Goal: Task Accomplishment & Management: Use online tool/utility

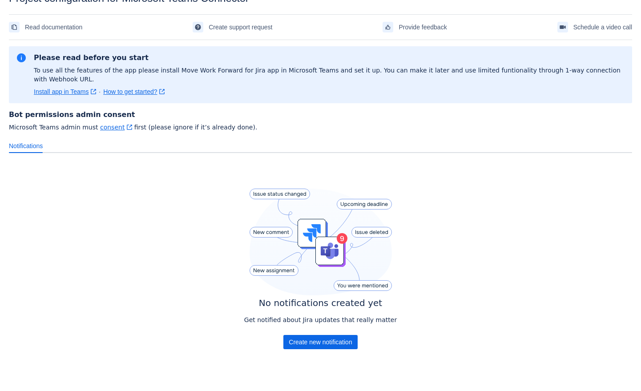
scroll to position [27, 0]
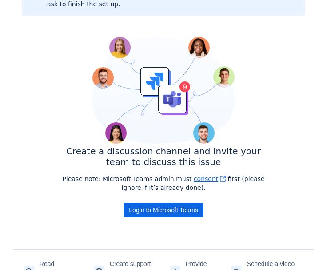
scroll to position [100, 0]
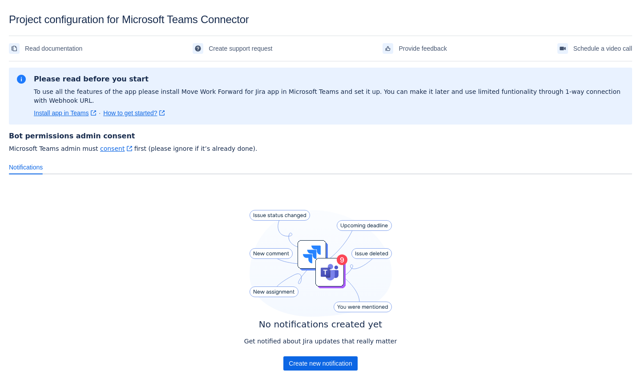
scroll to position [27, 0]
